Goal: Book appointment/travel/reservation

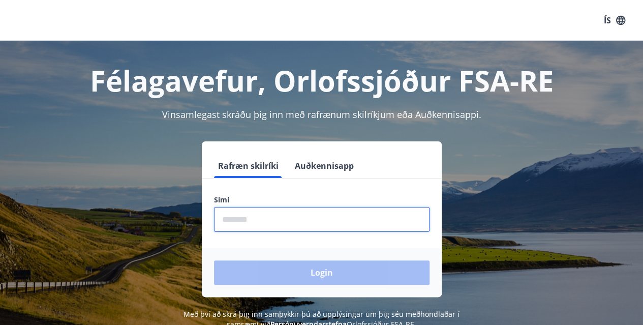
click at [309, 228] on input "phone" at bounding box center [322, 219] width 216 height 25
type input "********"
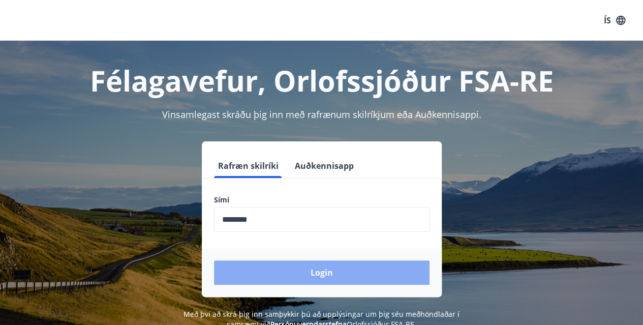
click at [313, 268] on button "Login" at bounding box center [322, 272] width 216 height 24
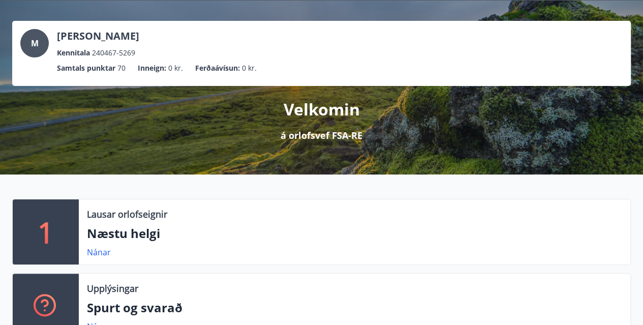
scroll to position [102, 0]
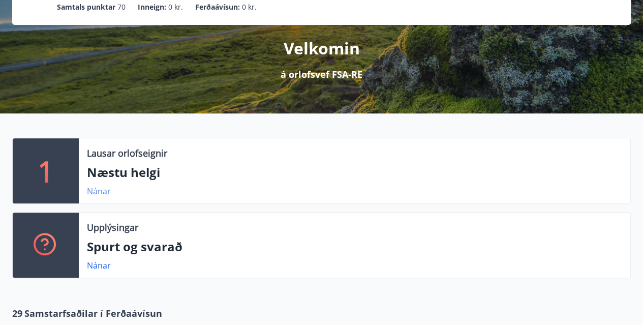
click at [101, 196] on link "Nánar" at bounding box center [99, 191] width 24 height 11
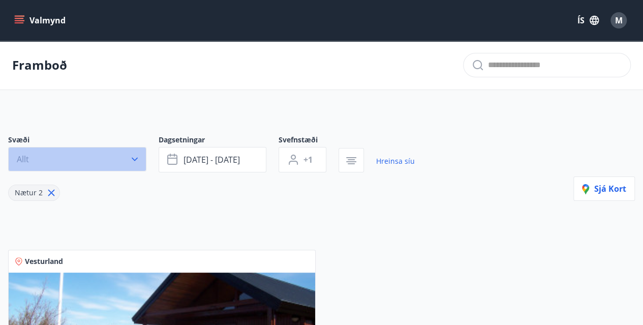
click at [135, 160] on icon "button" at bounding box center [135, 159] width 10 height 10
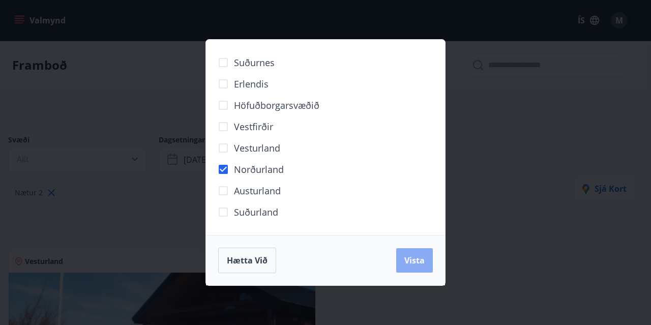
click at [409, 254] on button "Vista" at bounding box center [414, 260] width 37 height 24
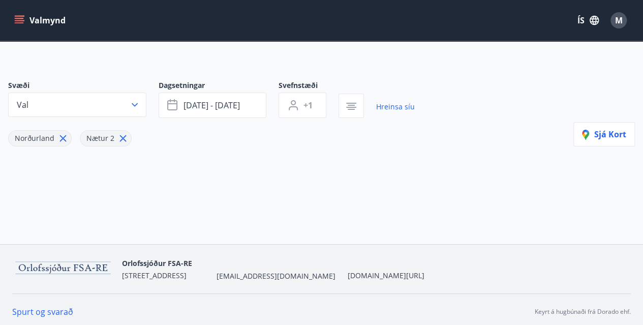
scroll to position [58, 0]
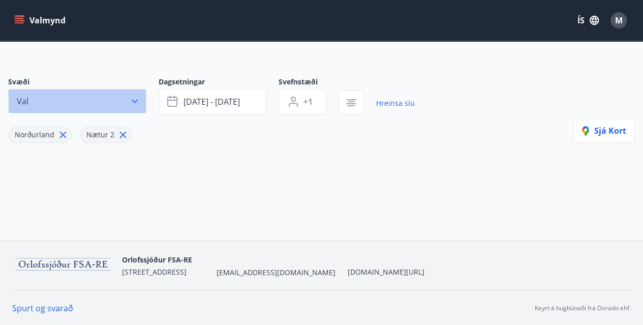
click at [135, 101] on icon "button" at bounding box center [135, 102] width 6 height 4
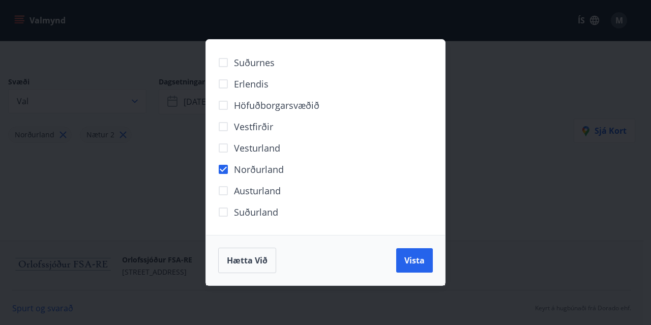
click at [124, 201] on div "Suðurnes Erlendis Höfuðborgarsvæðið Vestfirðir Vesturland Norðurland Austurland…" at bounding box center [325, 162] width 651 height 325
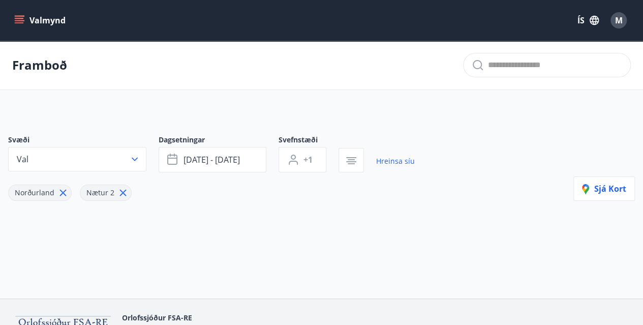
scroll to position [0, 0]
click at [311, 160] on span "+1" at bounding box center [307, 159] width 9 height 11
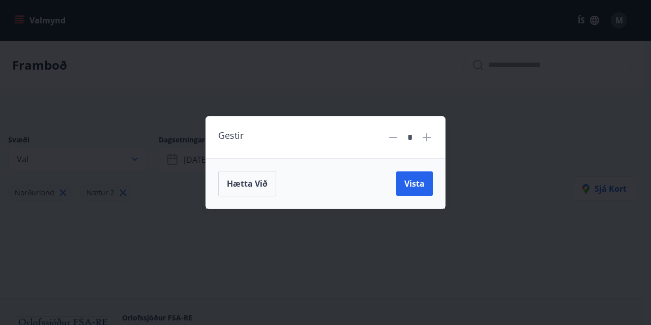
click at [426, 140] on icon at bounding box center [426, 137] width 8 height 8
click at [417, 191] on button "Vista" at bounding box center [414, 183] width 37 height 24
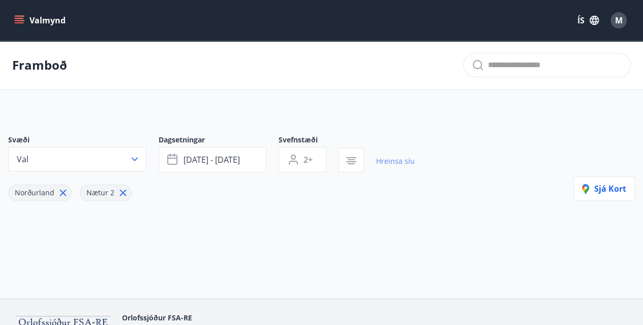
click at [391, 160] on link "Hreinsa síu" at bounding box center [395, 161] width 39 height 22
type input "*"
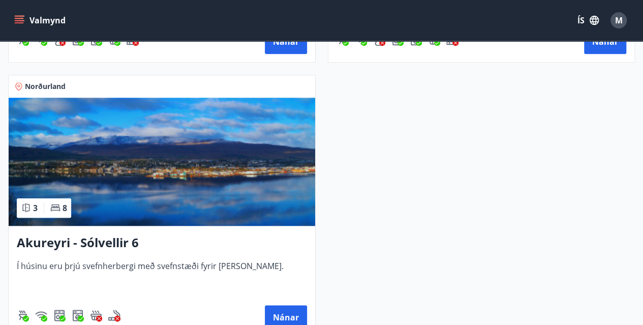
scroll to position [508, 0]
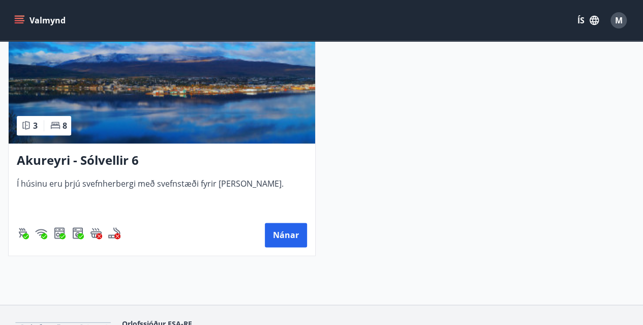
click at [141, 95] on img at bounding box center [162, 79] width 306 height 128
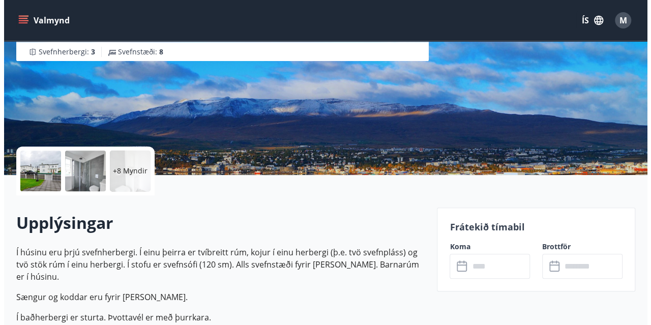
scroll to position [152, 0]
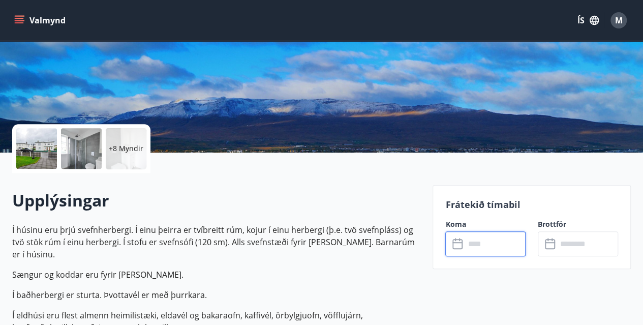
click at [488, 242] on input "text" at bounding box center [495, 243] width 61 height 25
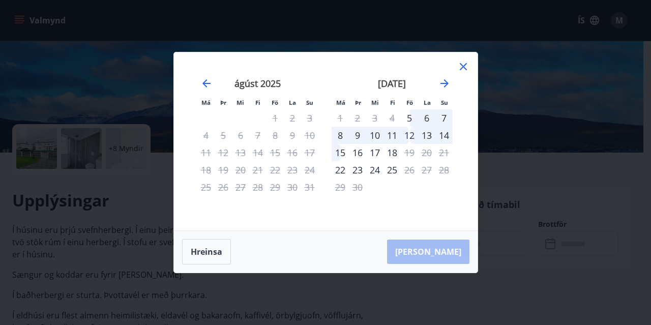
click at [465, 67] on icon at bounding box center [463, 66] width 12 height 12
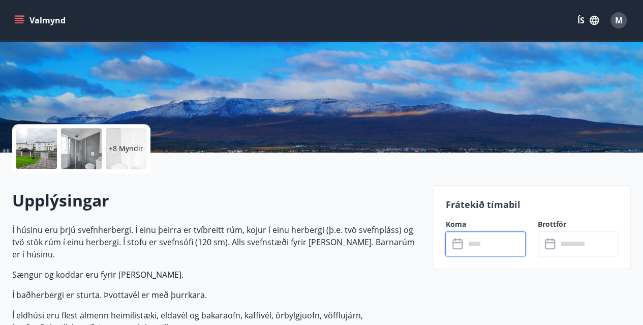
click at [620, 22] on span "M" at bounding box center [619, 20] width 8 height 11
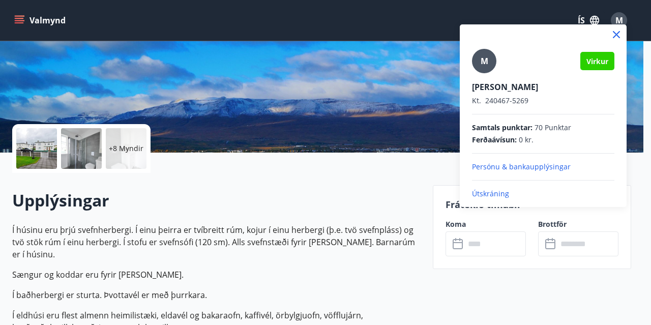
click at [496, 194] on p "Útskráning" at bounding box center [543, 194] width 142 height 10
